Goal: Complete application form

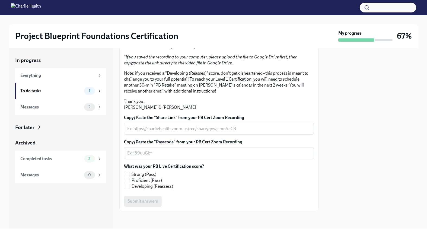
scroll to position [100, 0]
click at [206, 157] on textarea "Copy/Paste the "Passcode" from your PB Cert Zoom Recording" at bounding box center [218, 153] width 183 height 7
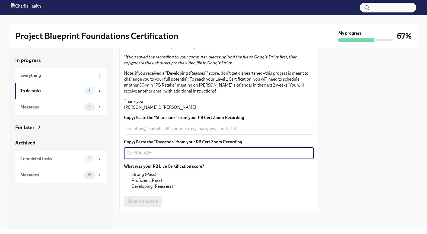
paste textarea "CnHAk1+m"
type textarea "CnHAk1+m"
click at [233, 135] on div "x ​" at bounding box center [219, 129] width 190 height 12
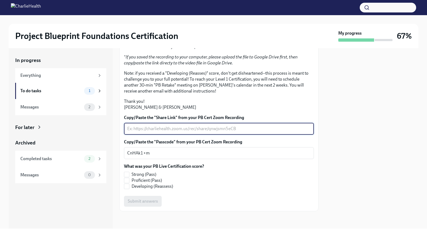
paste textarea "[URL][DOMAIN_NAME]"
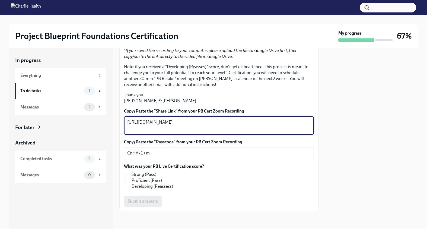
scroll to position [112, 0]
type textarea "[URL][DOMAIN_NAME]"
click at [130, 184] on label "Proficient (Pass)" at bounding box center [162, 181] width 76 height 6
click at [129, 183] on input "Proficient (Pass)" at bounding box center [126, 180] width 5 height 5
checkbox input "true"
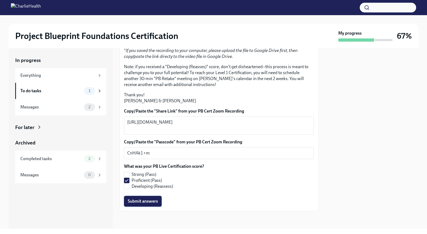
click at [149, 204] on span "Submit answers" at bounding box center [143, 201] width 30 height 5
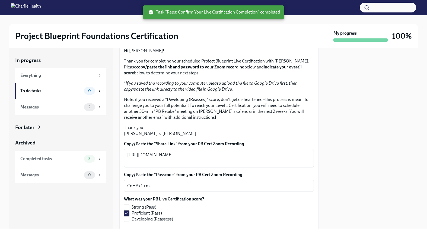
scroll to position [0, 0]
